Goal: Transaction & Acquisition: Purchase product/service

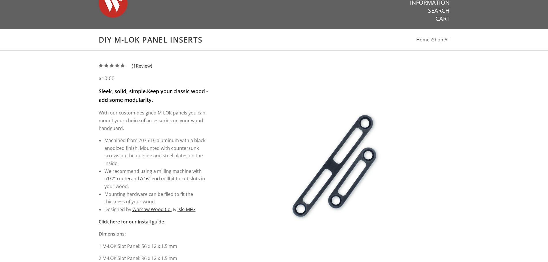
scroll to position [115, 0]
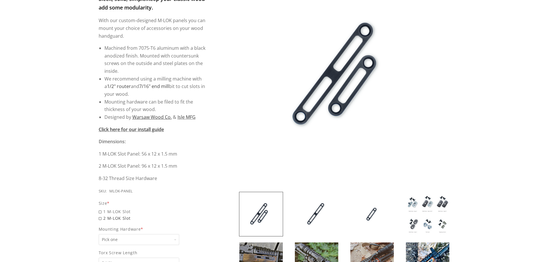
click at [100, 218] on span "2 M-LOK Slot" at bounding box center [154, 218] width 110 height 7
click at [100, 215] on input "2 M-LOK Slot" at bounding box center [139, 215] width 81 height 0
radio input "true"
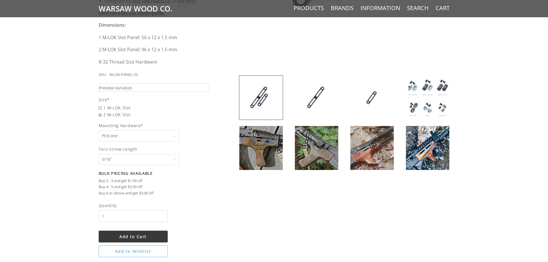
scroll to position [201, 0]
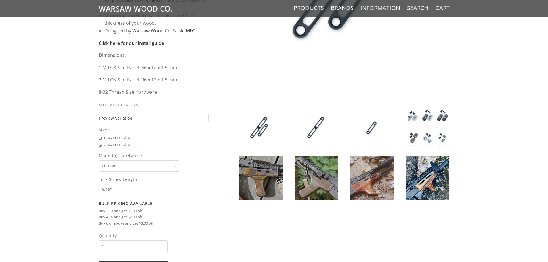
click at [163, 117] on link "Preview Variation" at bounding box center [154, 118] width 110 height 8
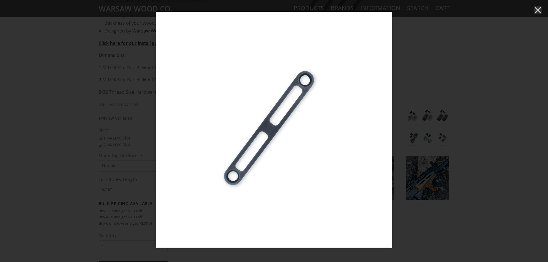
click at [538, 8] on icon "Close" at bounding box center [538, 10] width 9 height 9
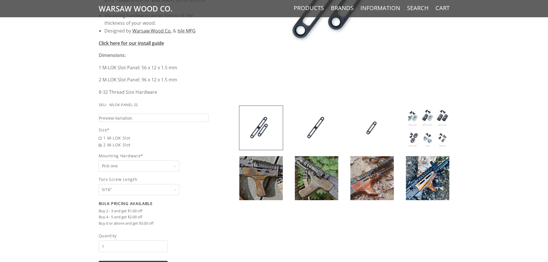
click at [145, 166] on select "Pick one None Weld Nuts - Type A & Torx Screws +$1 Weld Nuts - Type A + B & Tor…" at bounding box center [139, 166] width 81 height 11
click at [99, 161] on select "Pick one None Weld Nuts - Type A & Torx Screws +$1 Weld Nuts - Type A + B & Tor…" at bounding box center [139, 166] width 81 height 11
click at [416, 122] on img at bounding box center [427, 128] width 43 height 44
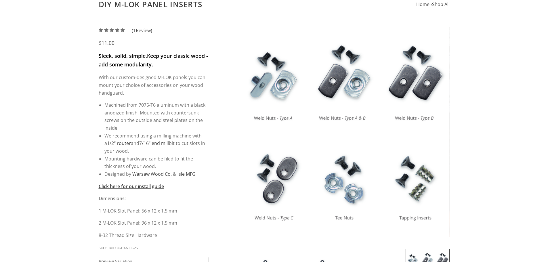
scroll to position [58, 0]
click at [352, 195] on img at bounding box center [344, 132] width 211 height 211
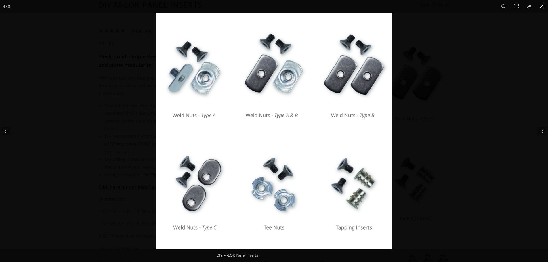
click at [540, 8] on button at bounding box center [542, 6] width 13 height 13
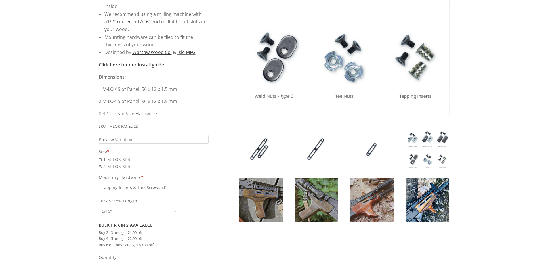
scroll to position [201, 0]
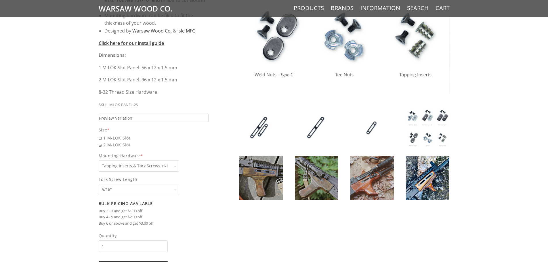
click at [166, 165] on select "Pick one None Weld Nuts - Type A & Torx Screws +$1 Weld Nuts - Type A + B & Tor…" at bounding box center [139, 166] width 81 height 11
select select "829"
click at [99, 161] on select "Pick one None Weld Nuts - Type A & Torx Screws +$1 Weld Nuts - Type A + B & Tor…" at bounding box center [139, 166] width 81 height 11
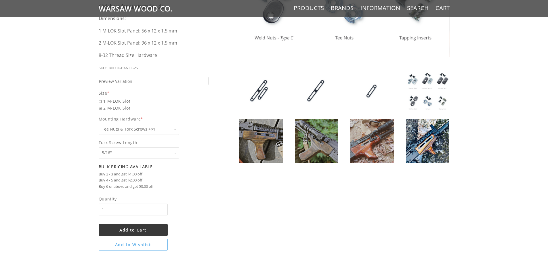
scroll to position [317, 0]
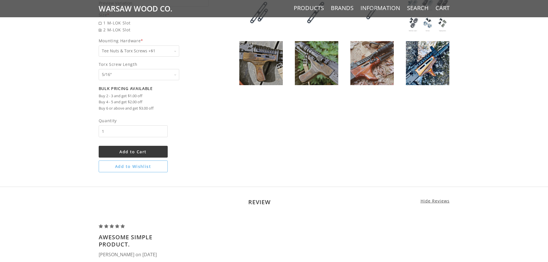
drag, startPoint x: 113, startPoint y: 131, endPoint x: 96, endPoint y: 132, distance: 17.9
click at [163, 130] on input "2" at bounding box center [133, 131] width 69 height 12
type input "3"
click at [163, 130] on input "3" at bounding box center [133, 131] width 69 height 12
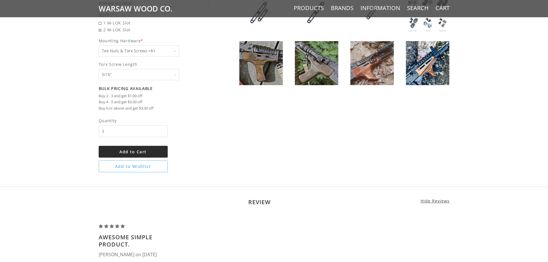
click at [146, 151] on span "Add to Cart" at bounding box center [132, 151] width 27 height 5
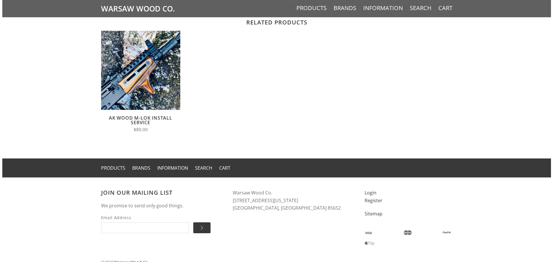
scroll to position [703, 0]
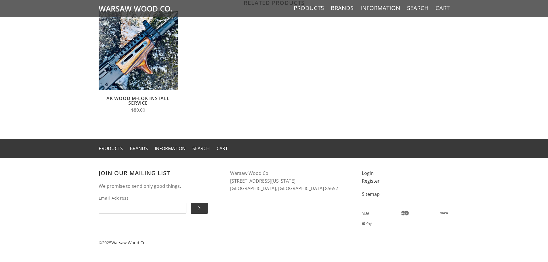
click at [439, 8] on link "Cart" at bounding box center [443, 7] width 14 height 7
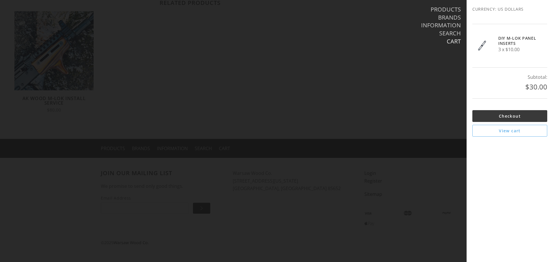
click at [224, 24] on li "Information" at bounding box center [272, 26] width 375 height 8
click at [316, 41] on li "Cart" at bounding box center [272, 42] width 375 height 8
